Goal: Task Accomplishment & Management: Use online tool/utility

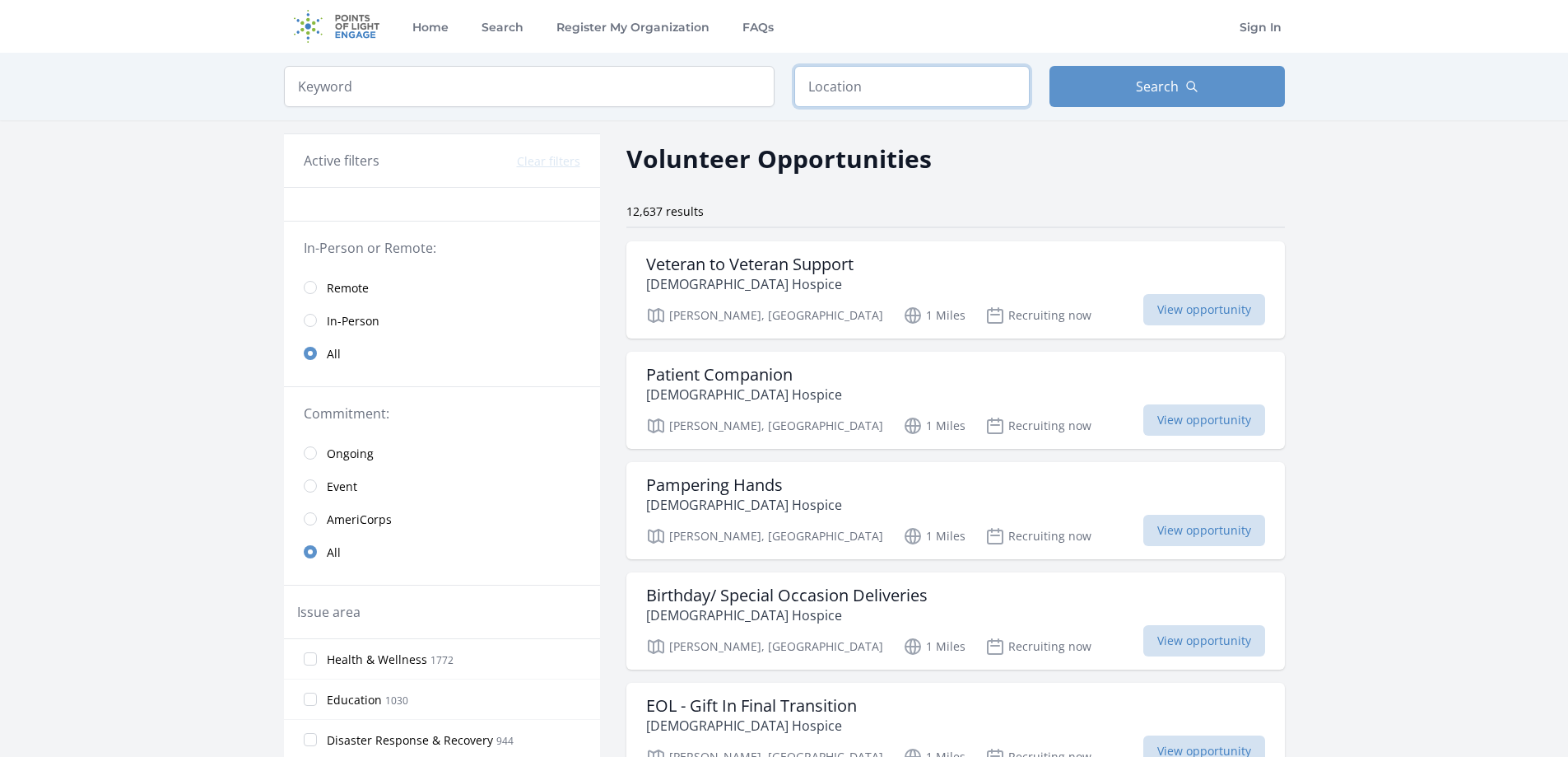
click at [839, 94] on input "text" at bounding box center [911, 86] width 235 height 41
type input "Monroe, LA, USA"
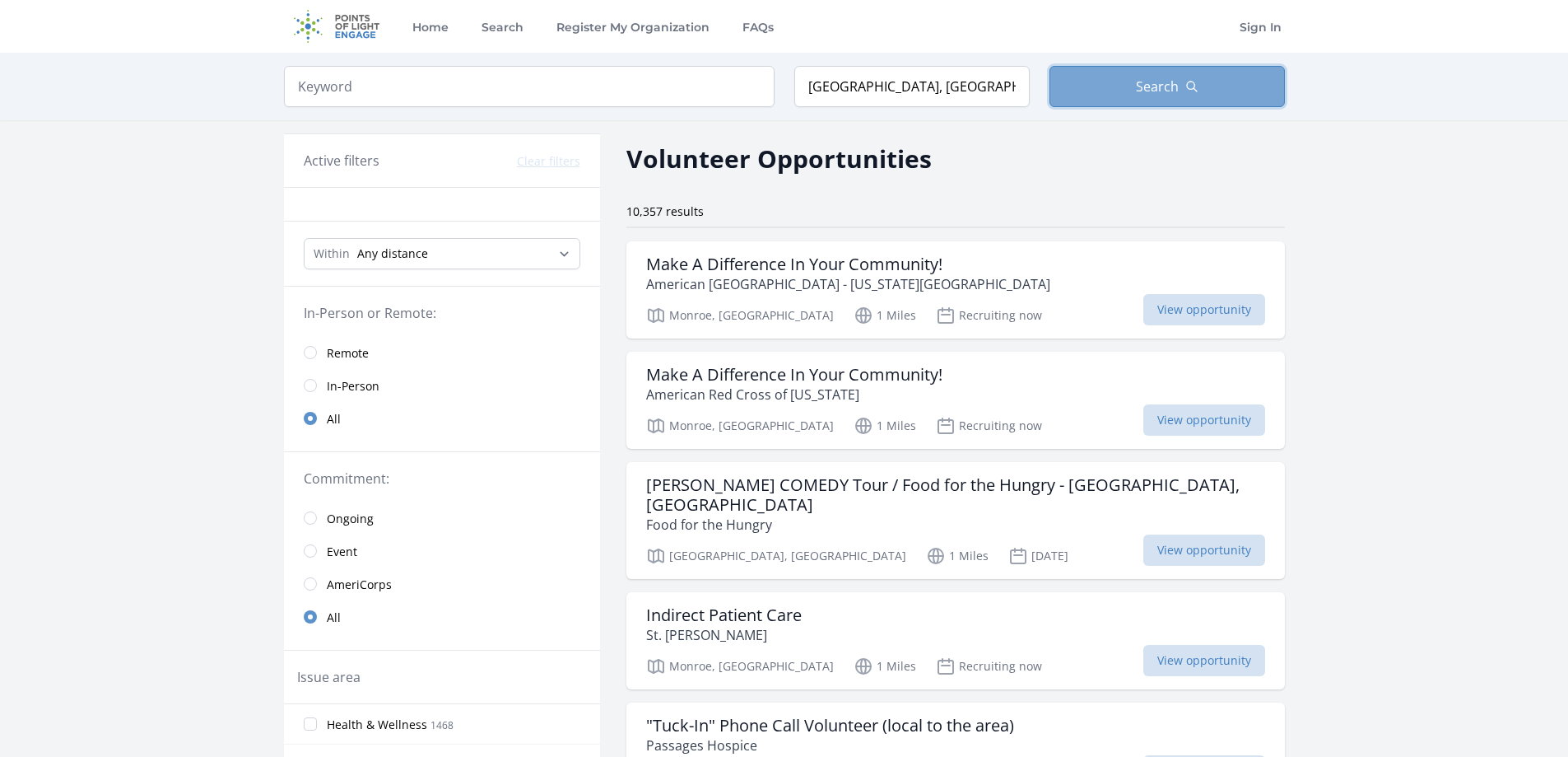
click at [1154, 88] on span "Search" at bounding box center [1156, 87] width 42 height 20
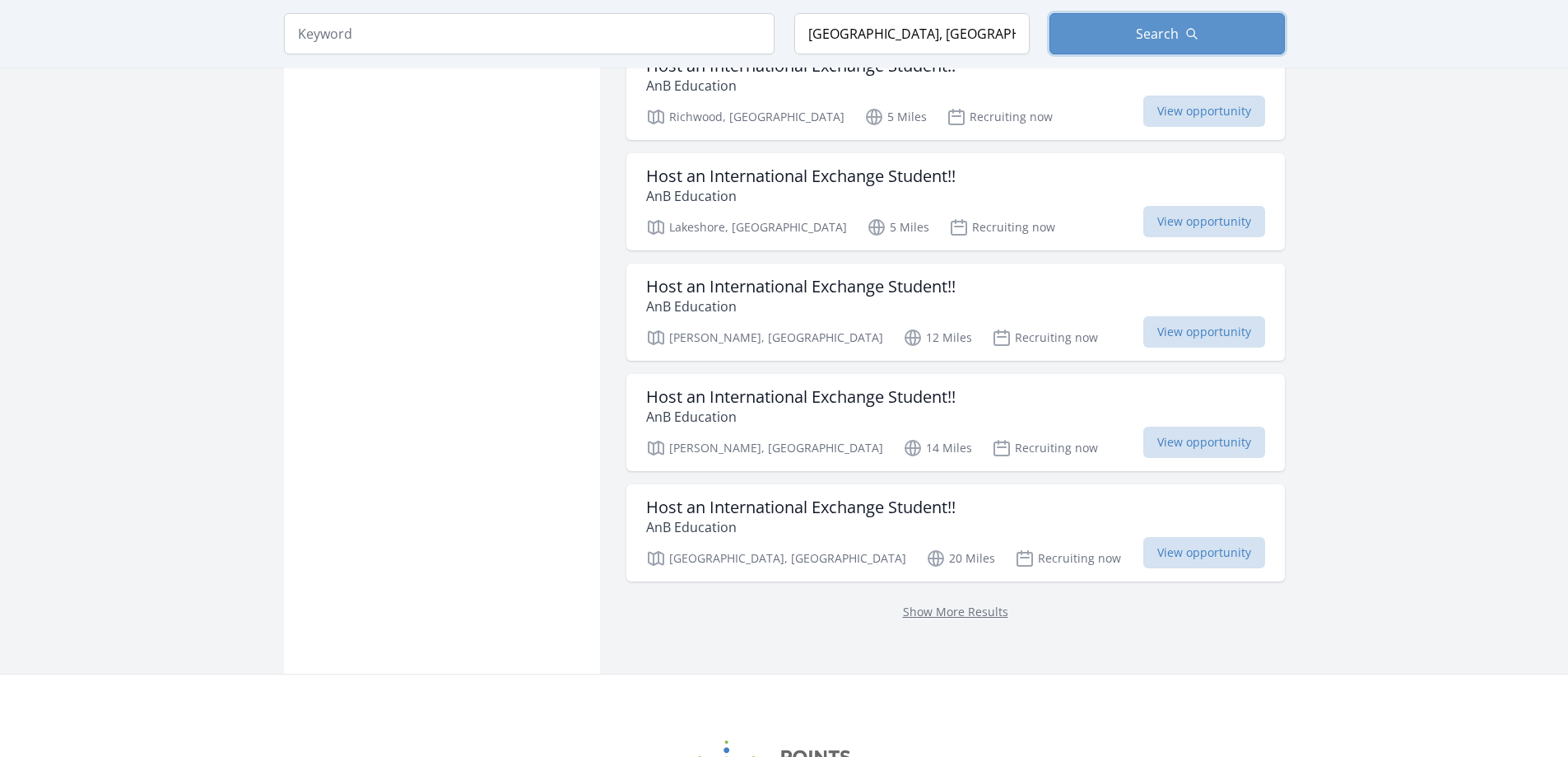
scroll to position [1894, 0]
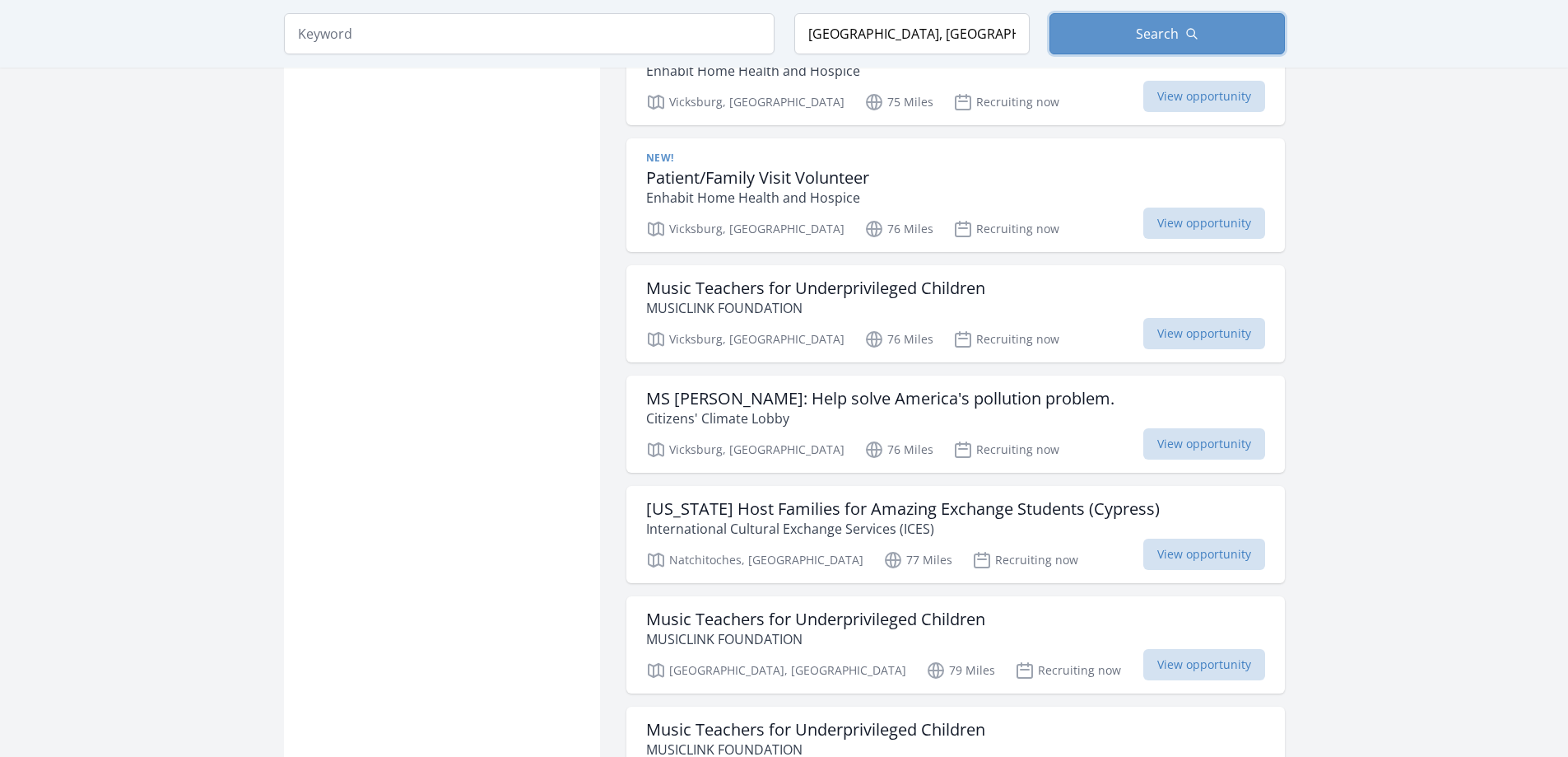
scroll to position [3706, 0]
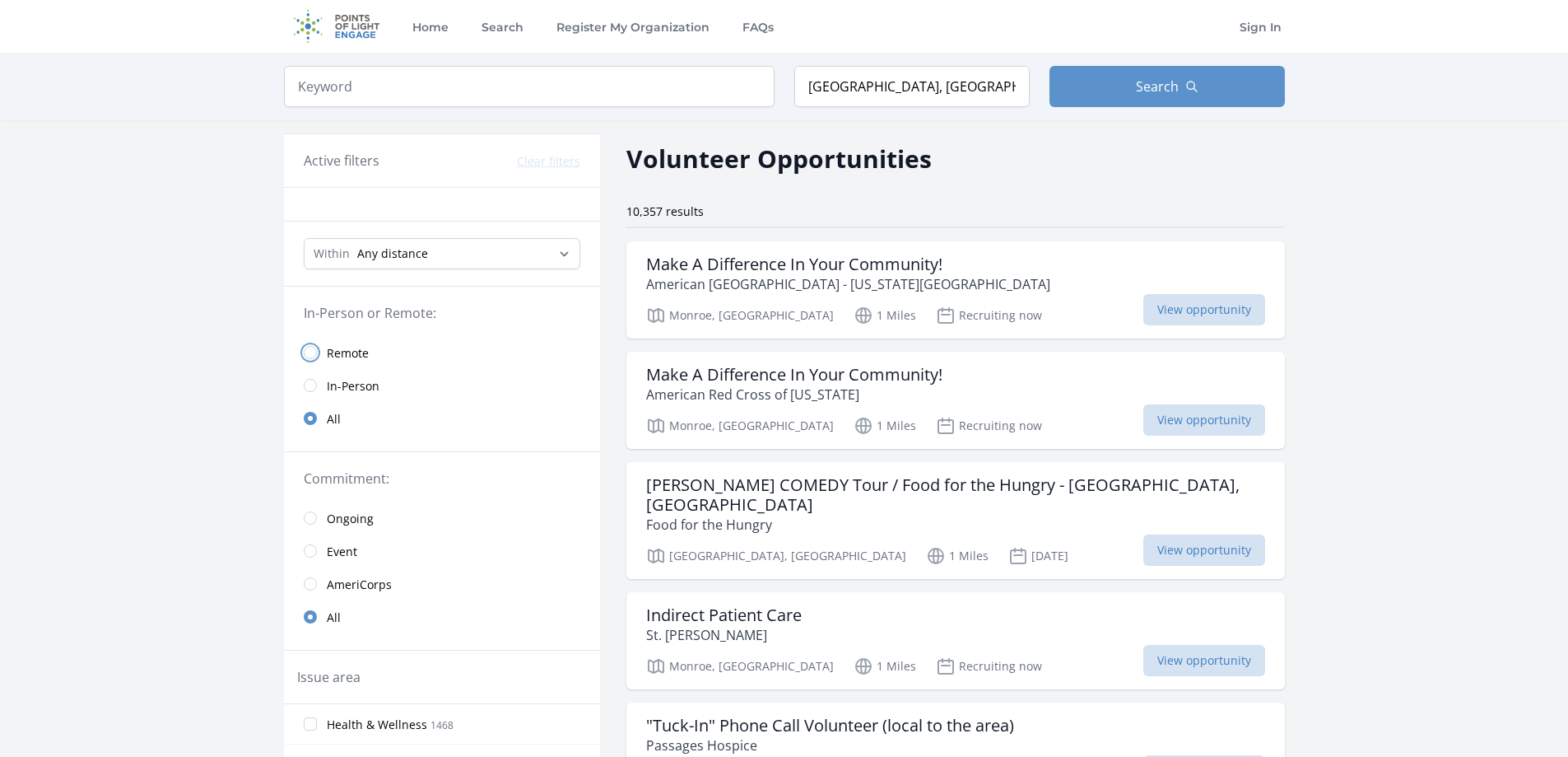
click at [313, 351] on input "radio" at bounding box center [310, 353] width 13 height 13
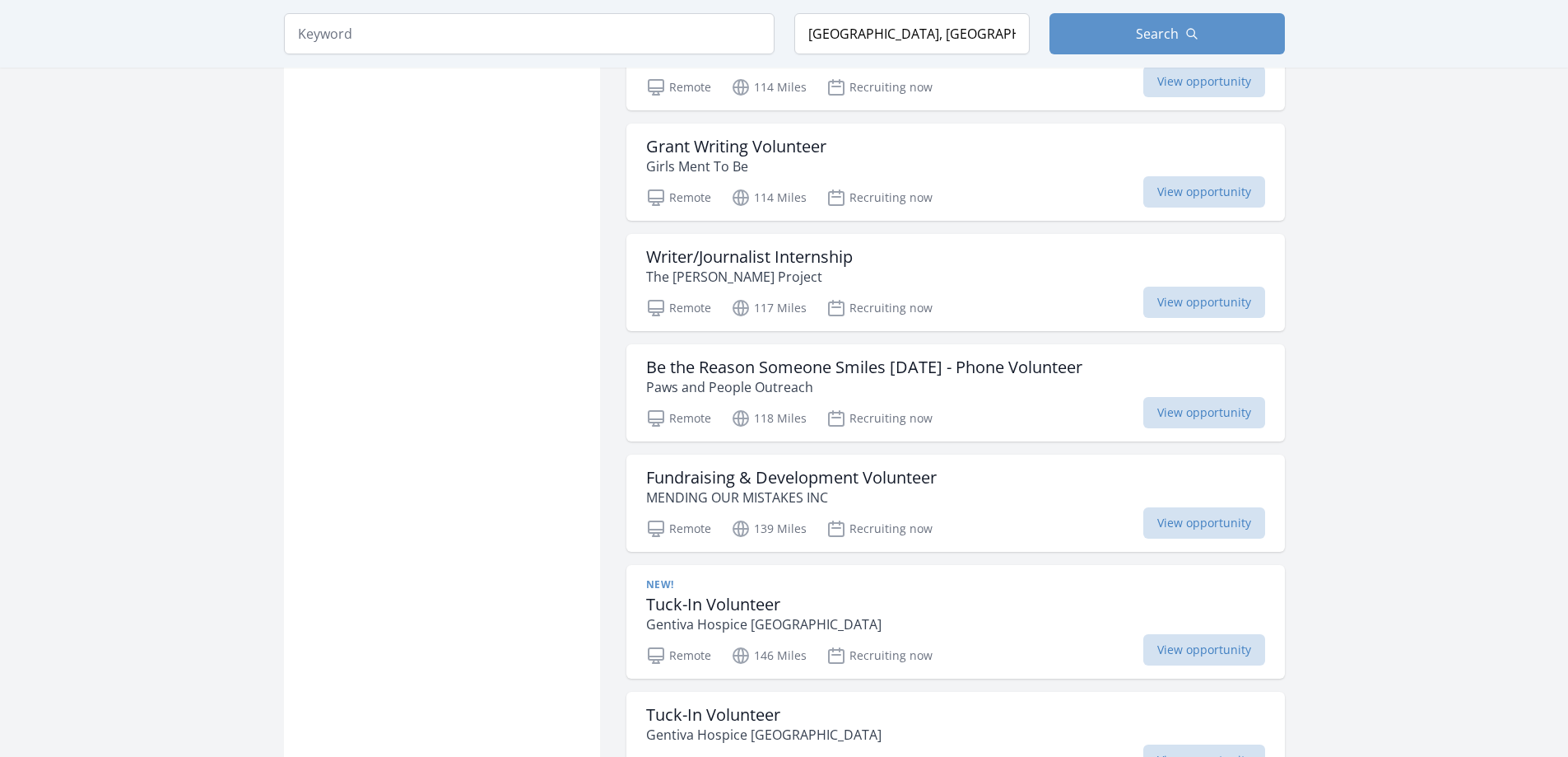
scroll to position [1812, 0]
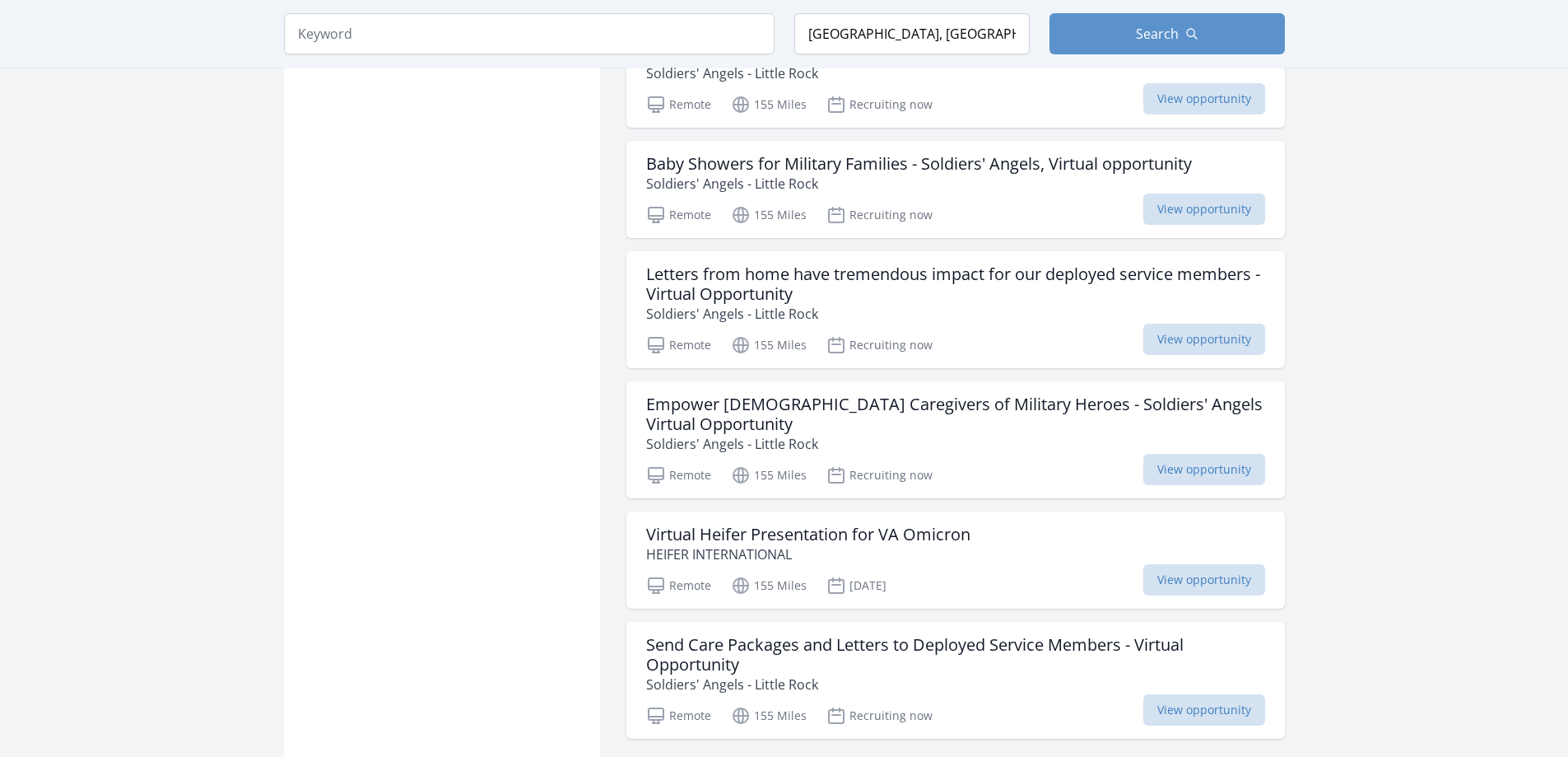
scroll to position [4364, 0]
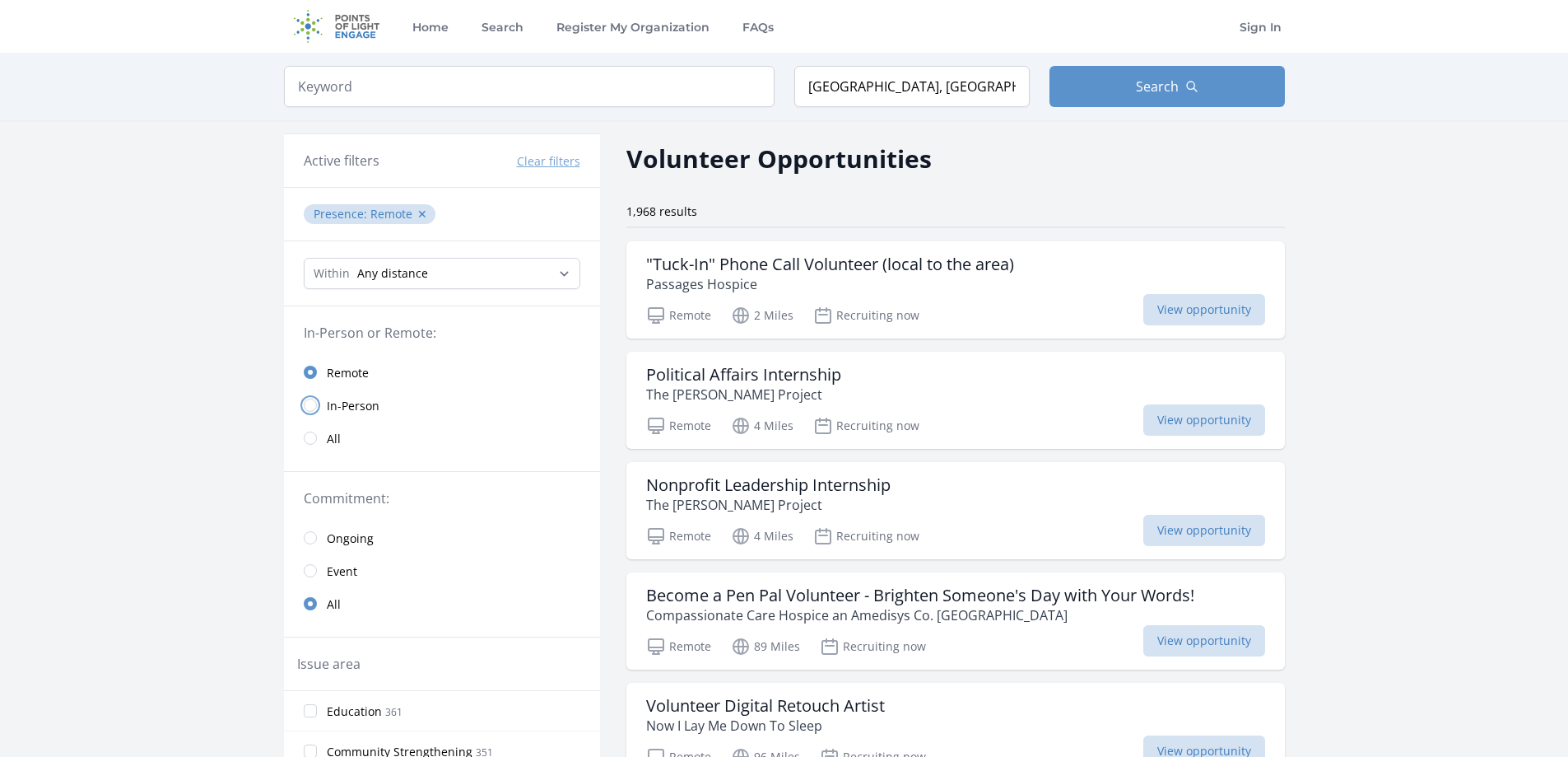
click at [307, 404] on input "radio" at bounding box center [310, 405] width 13 height 13
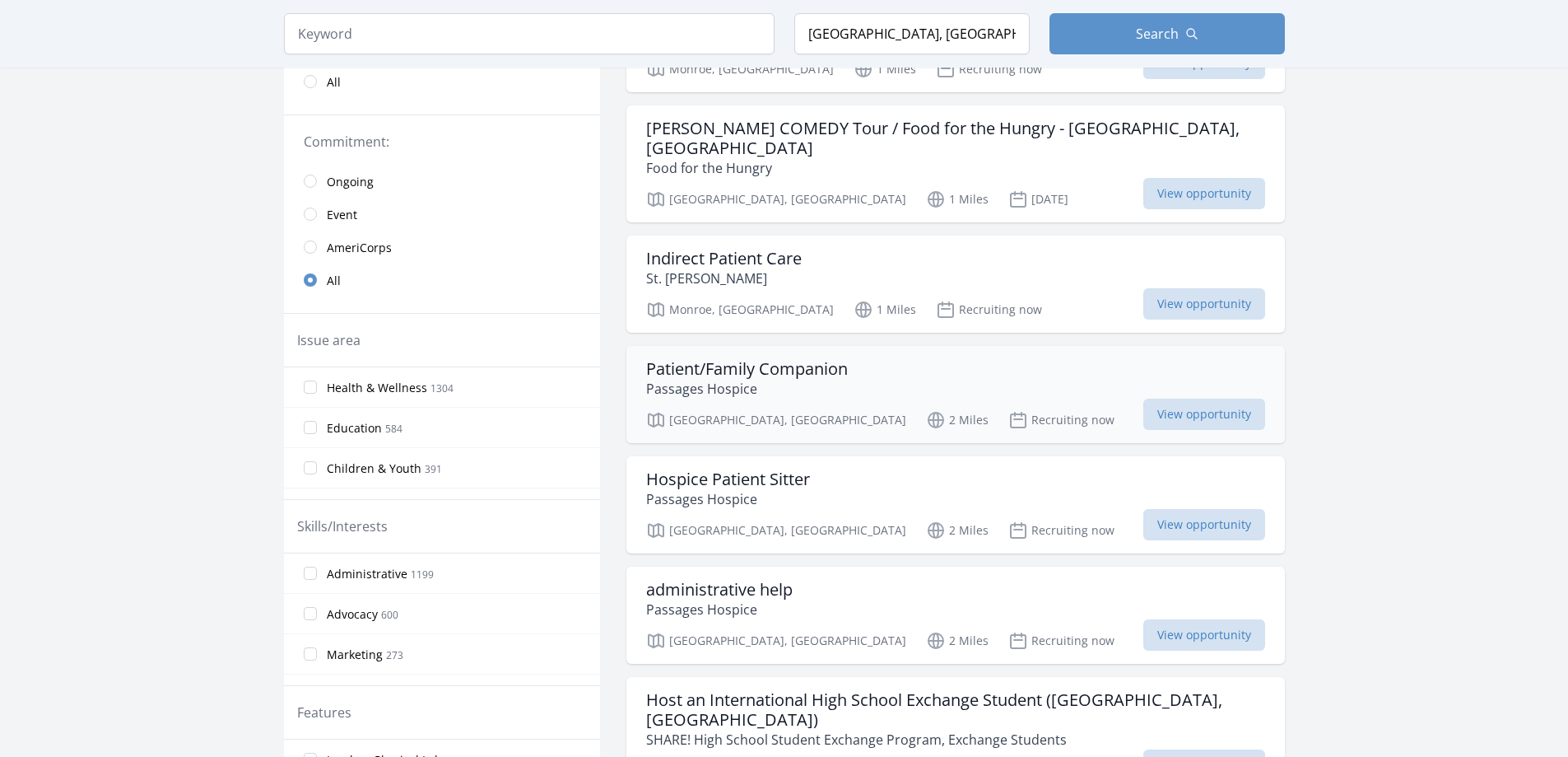
scroll to position [329, 0]
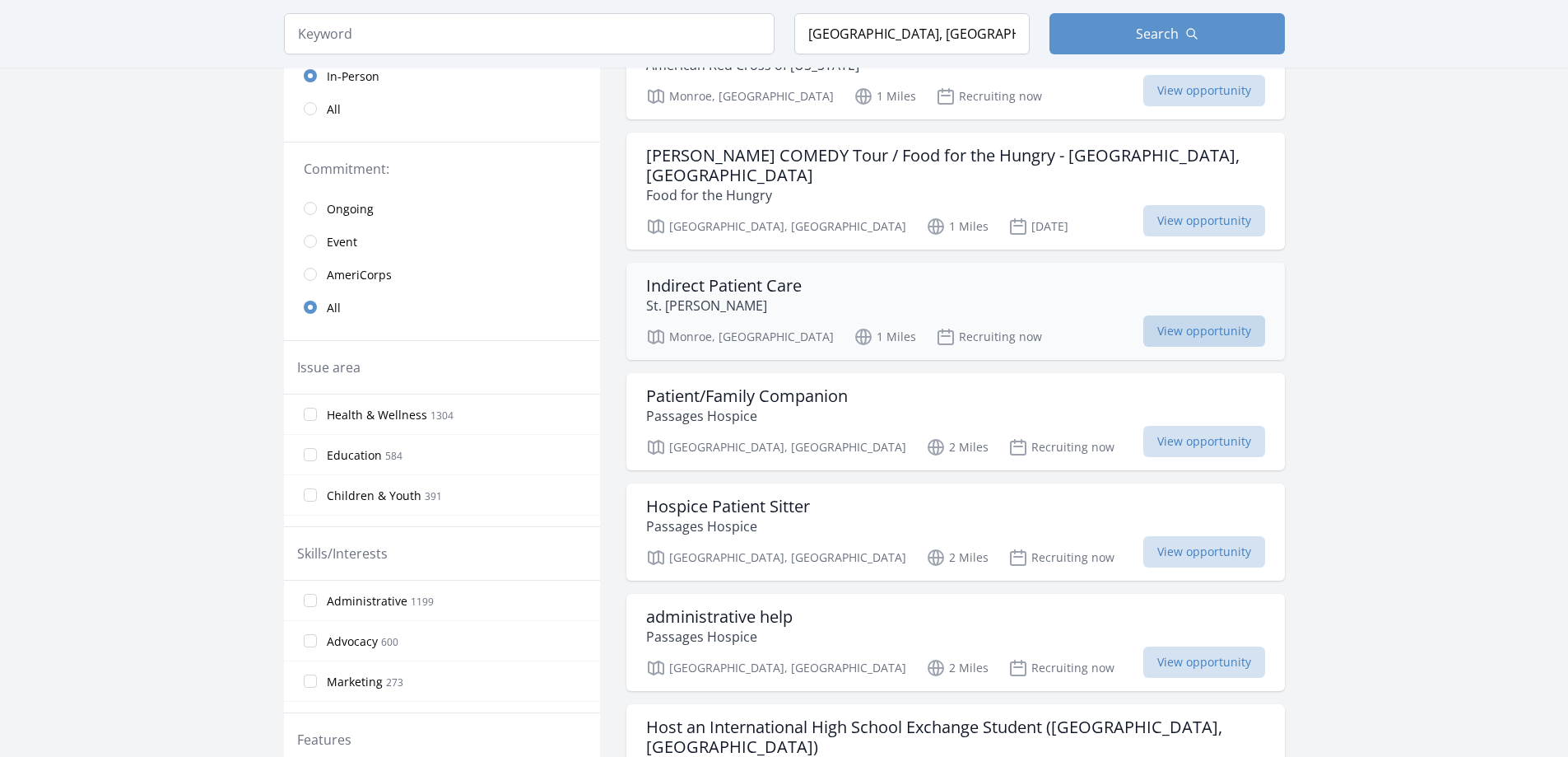
click at [1143, 315] on span "View opportunity" at bounding box center [1204, 331] width 122 height 32
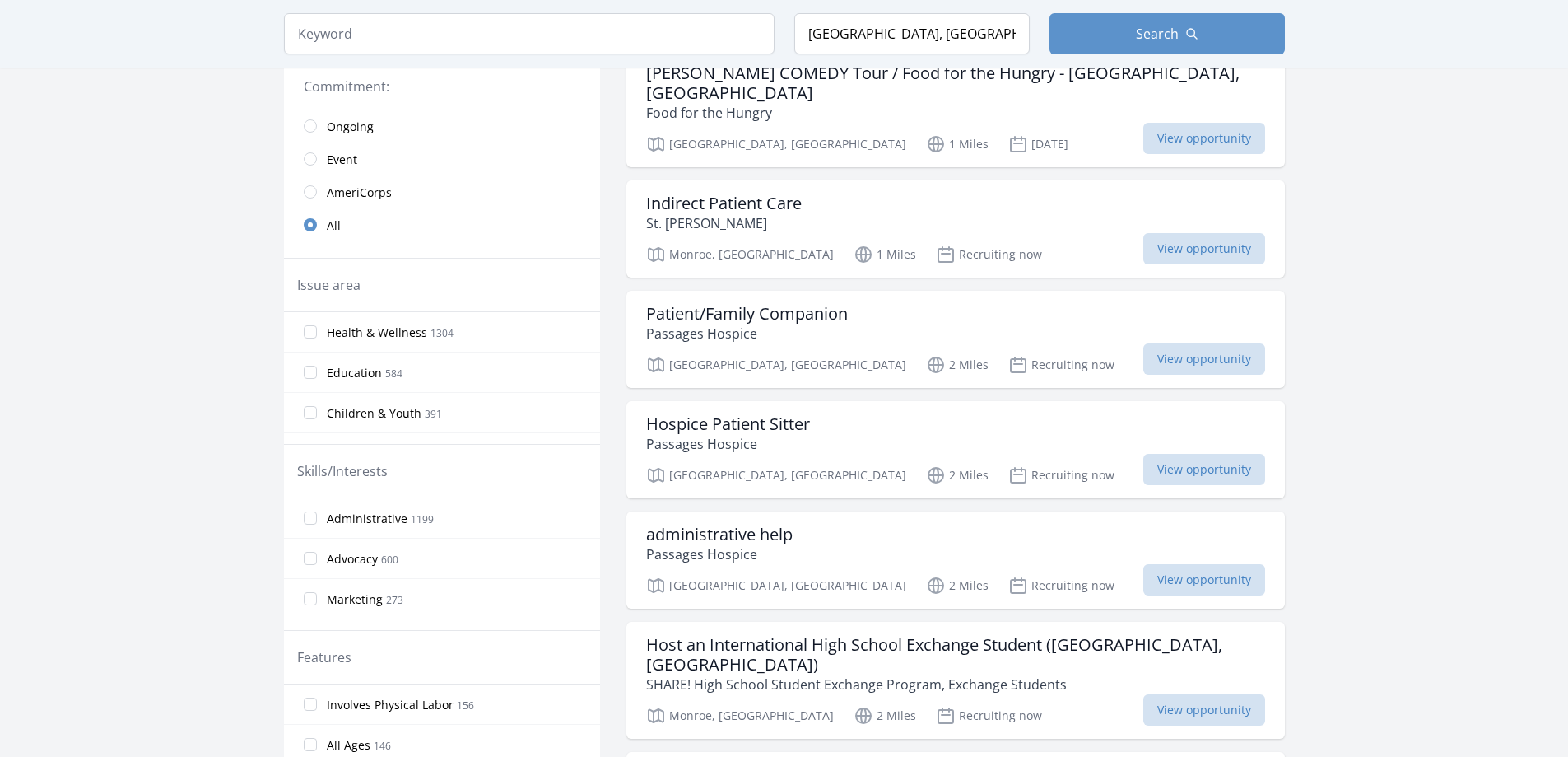
click at [1143, 564] on span "View opportunity" at bounding box center [1204, 580] width 122 height 32
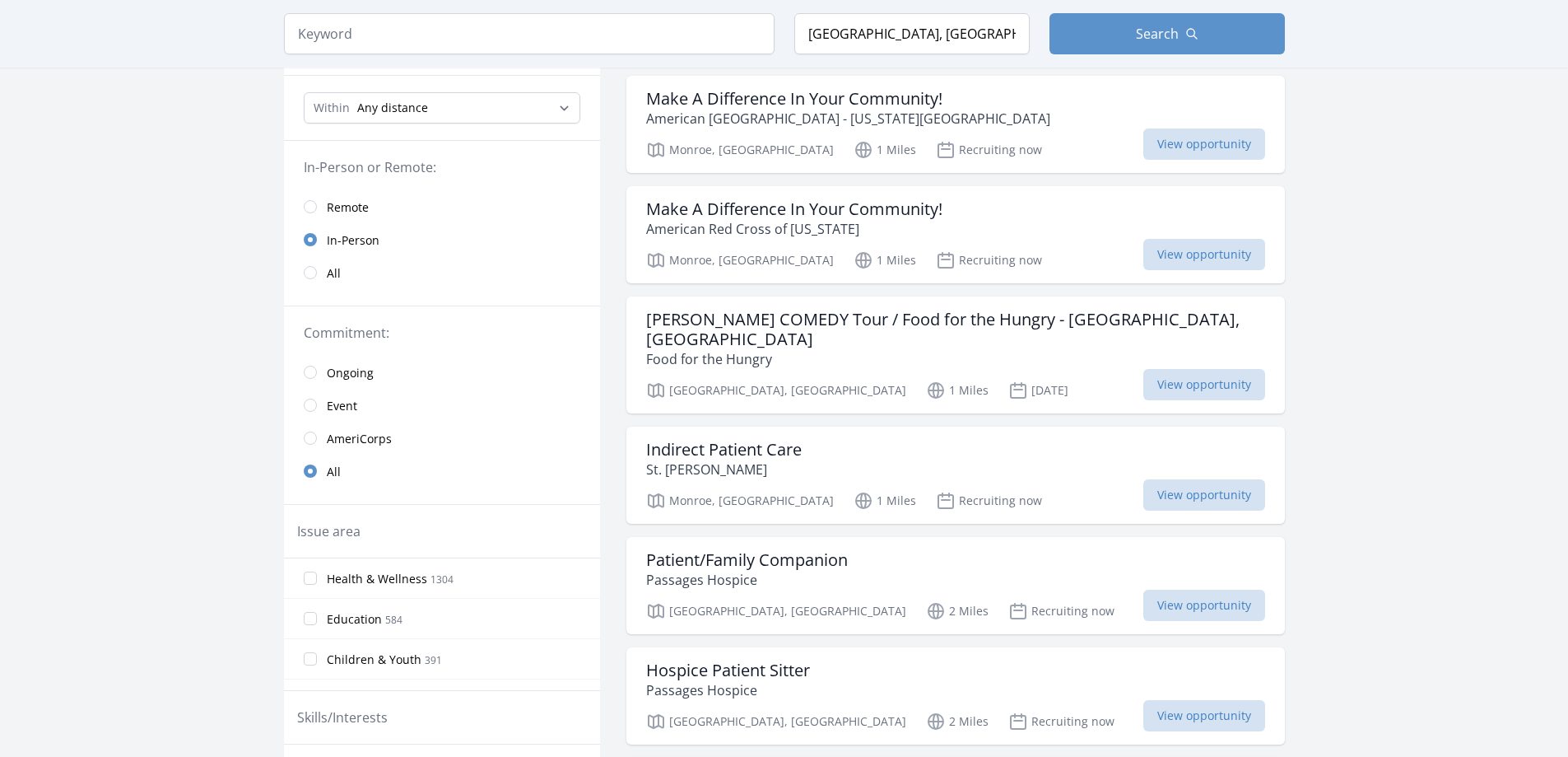
scroll to position [165, 0]
click at [307, 655] on input "Children & Youth 391" at bounding box center [310, 659] width 13 height 13
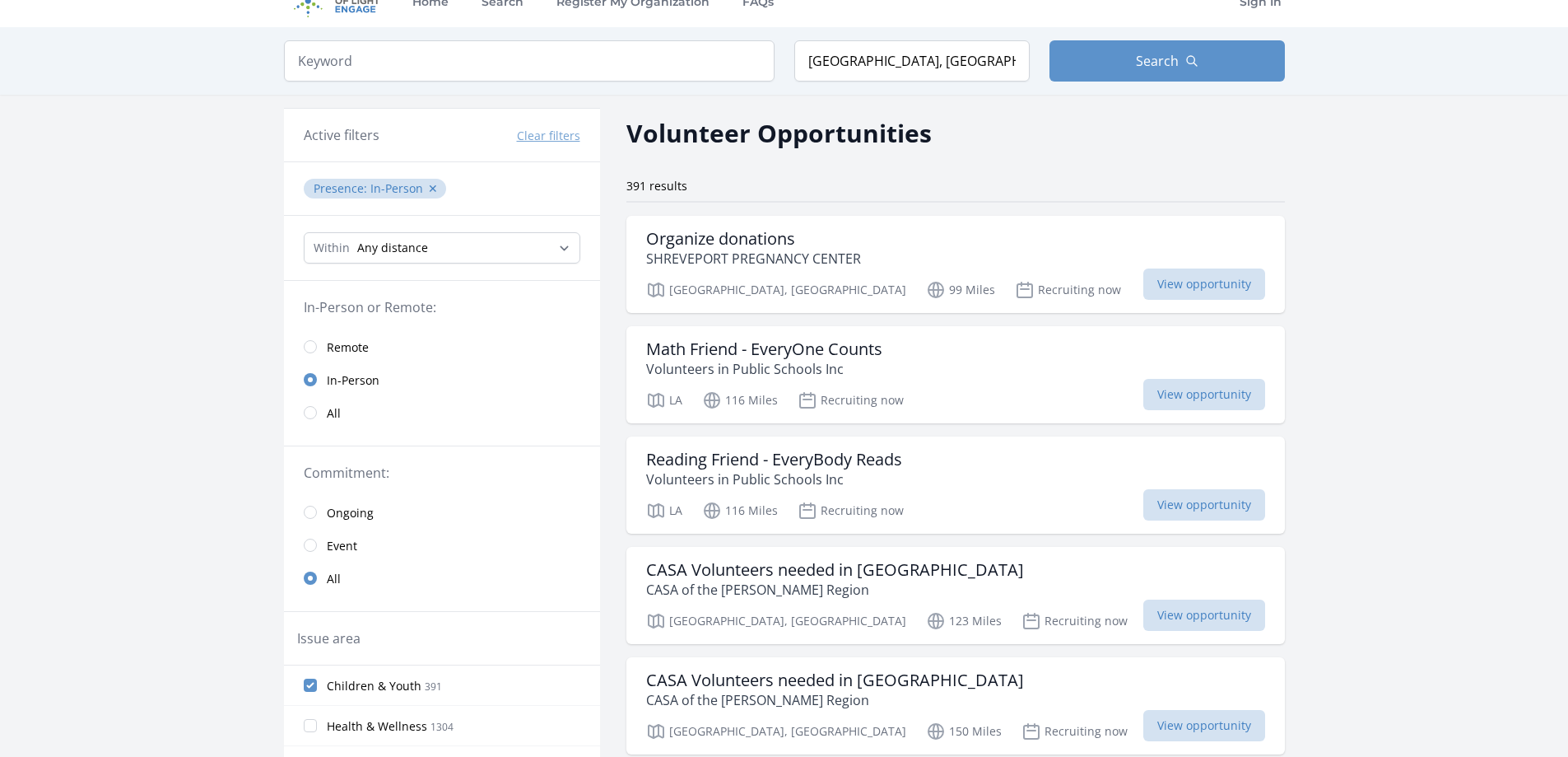
scroll to position [0, 0]
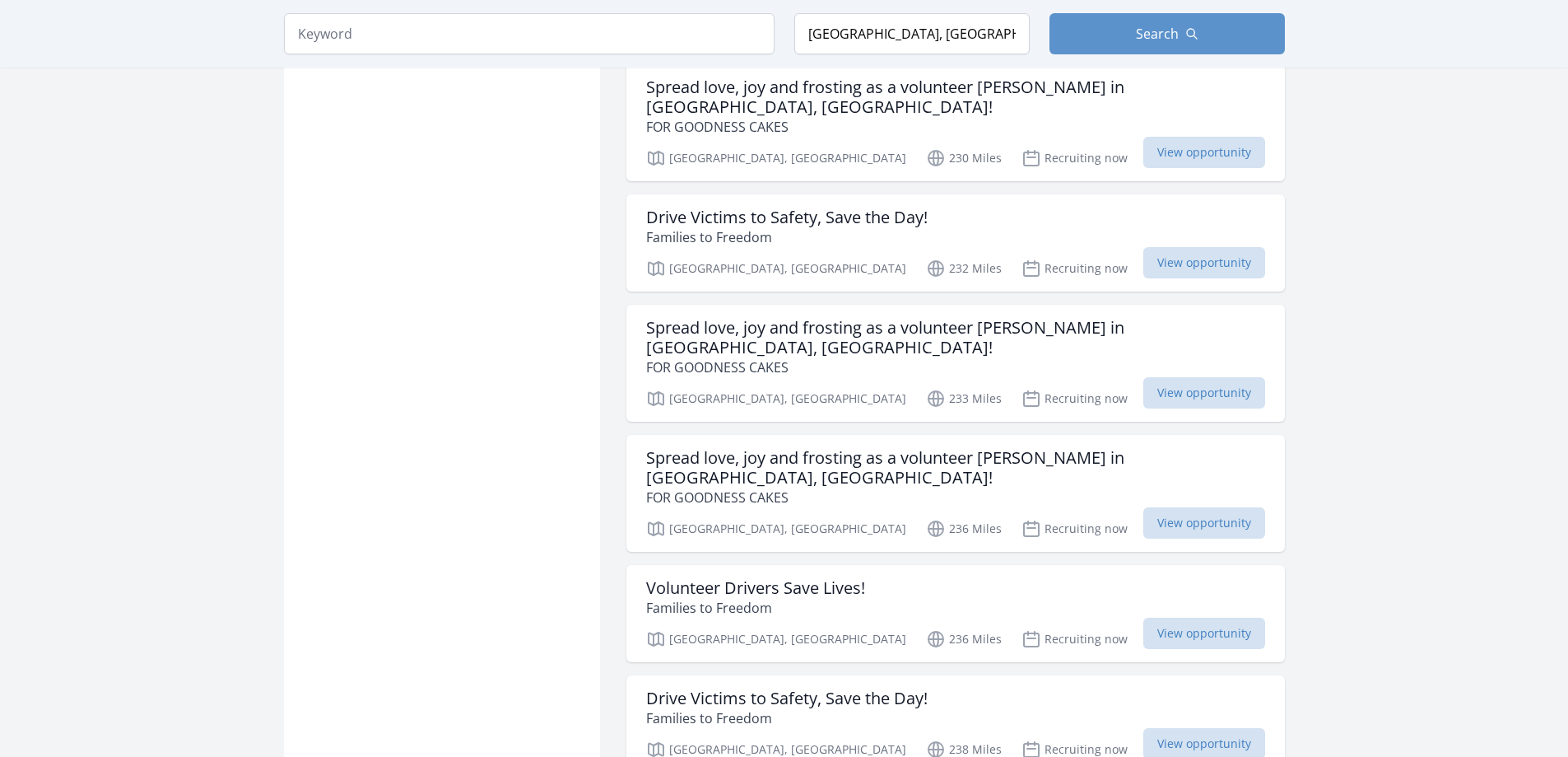
scroll to position [3870, 0]
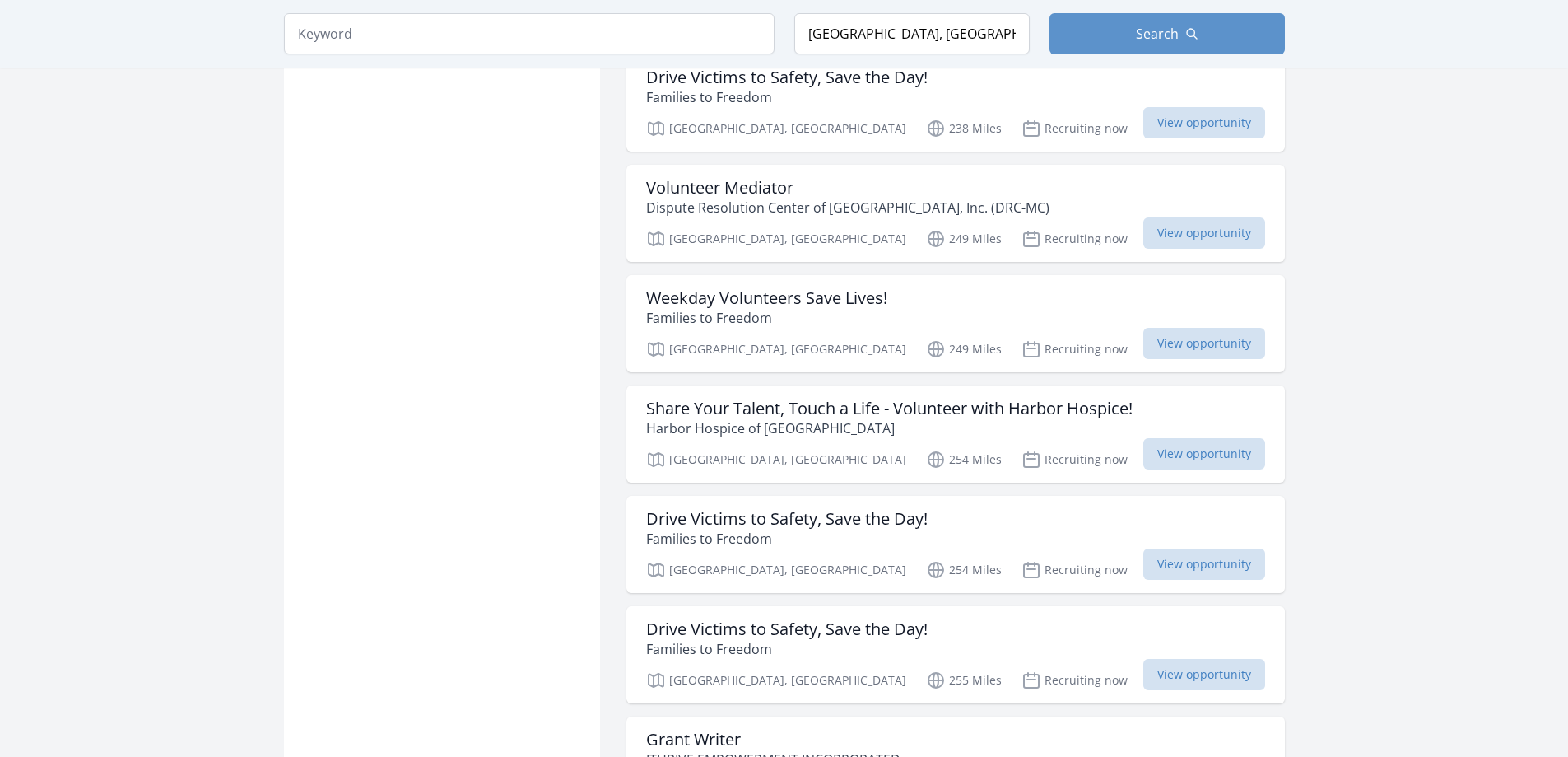
scroll to position [4097, 0]
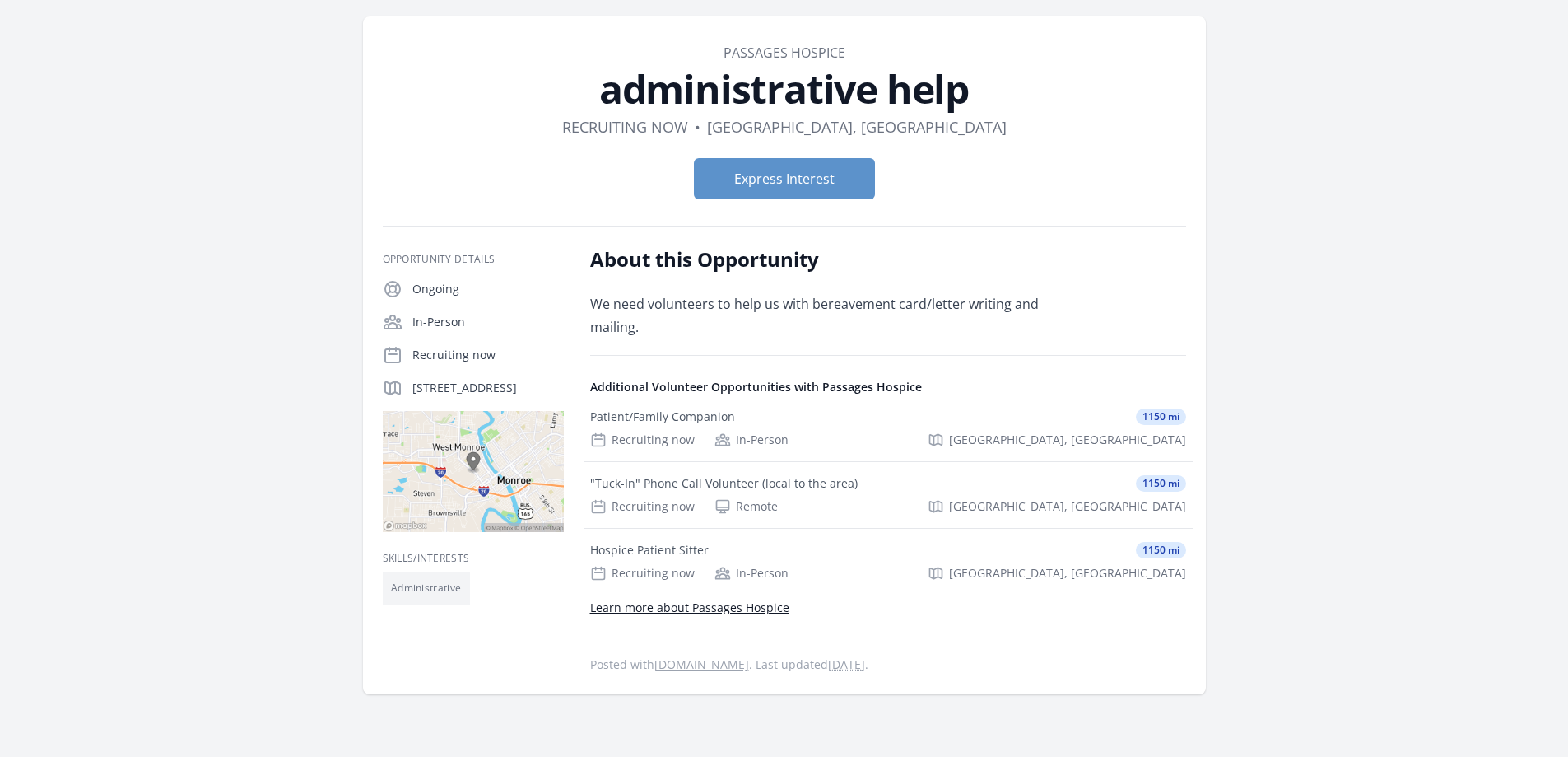
scroll to position [83, 0]
